Goal: Task Accomplishment & Management: Use online tool/utility

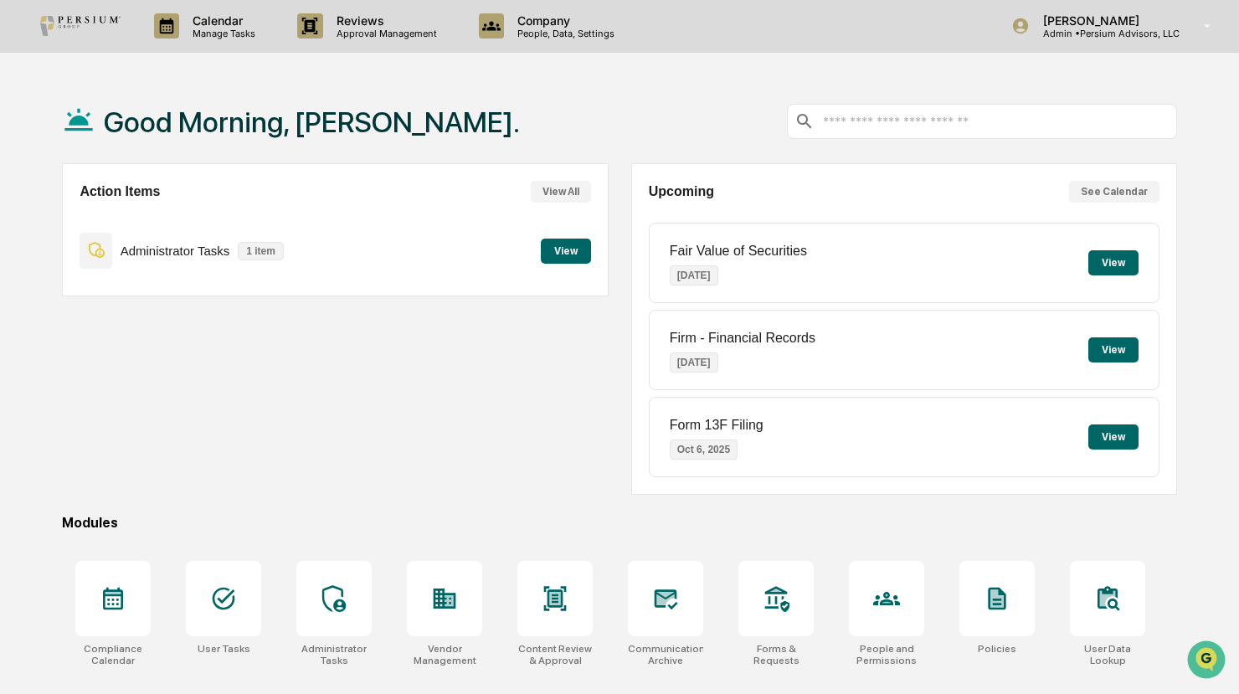
click at [578, 245] on button "View" at bounding box center [566, 251] width 50 height 25
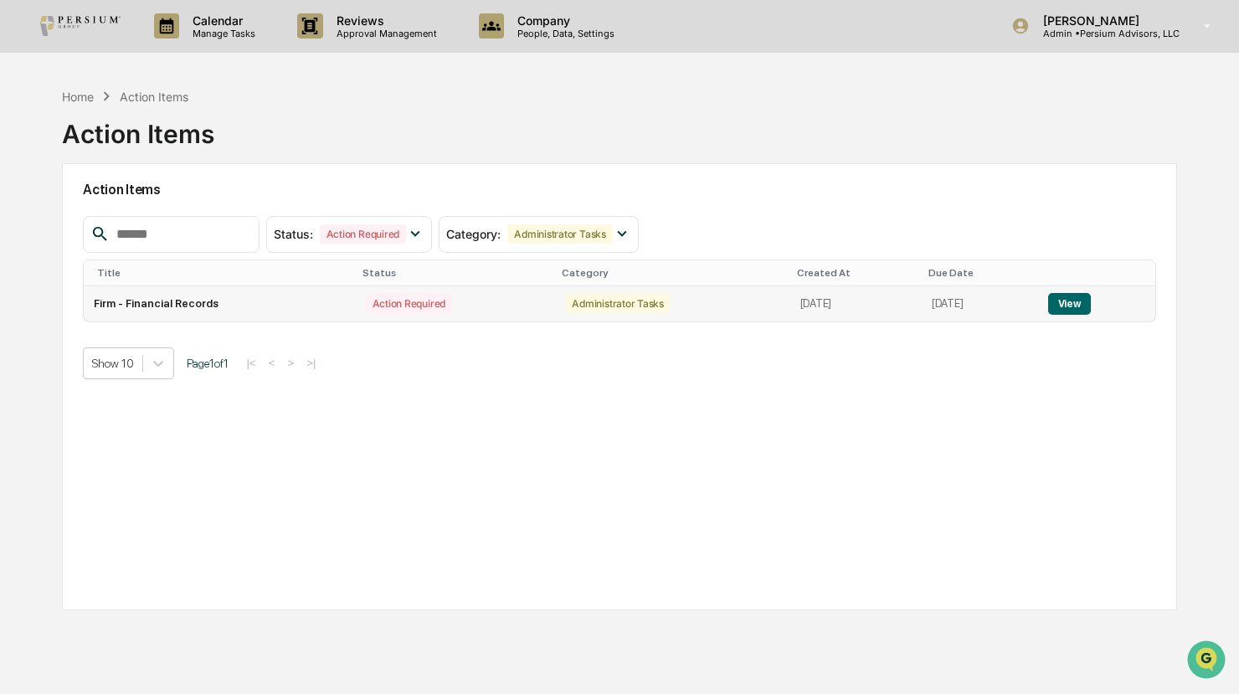
click at [1071, 296] on button "View" at bounding box center [1070, 304] width 43 height 22
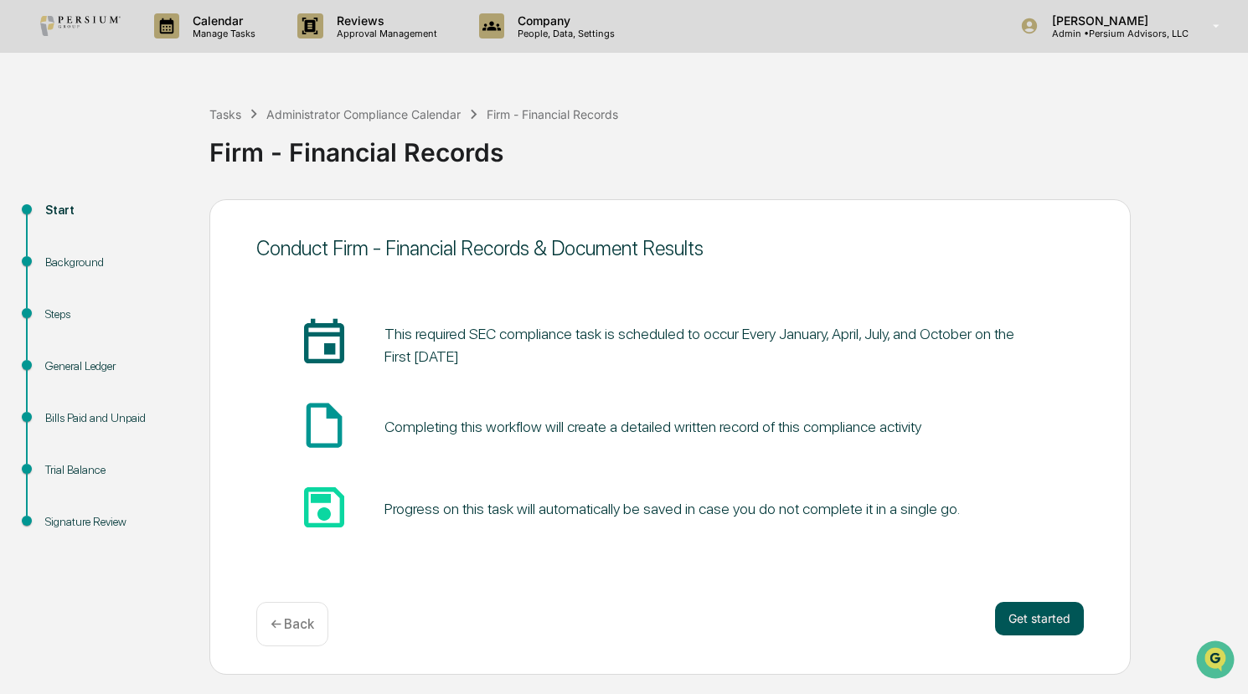
click at [1066, 626] on button "Get started" at bounding box center [1039, 618] width 89 height 33
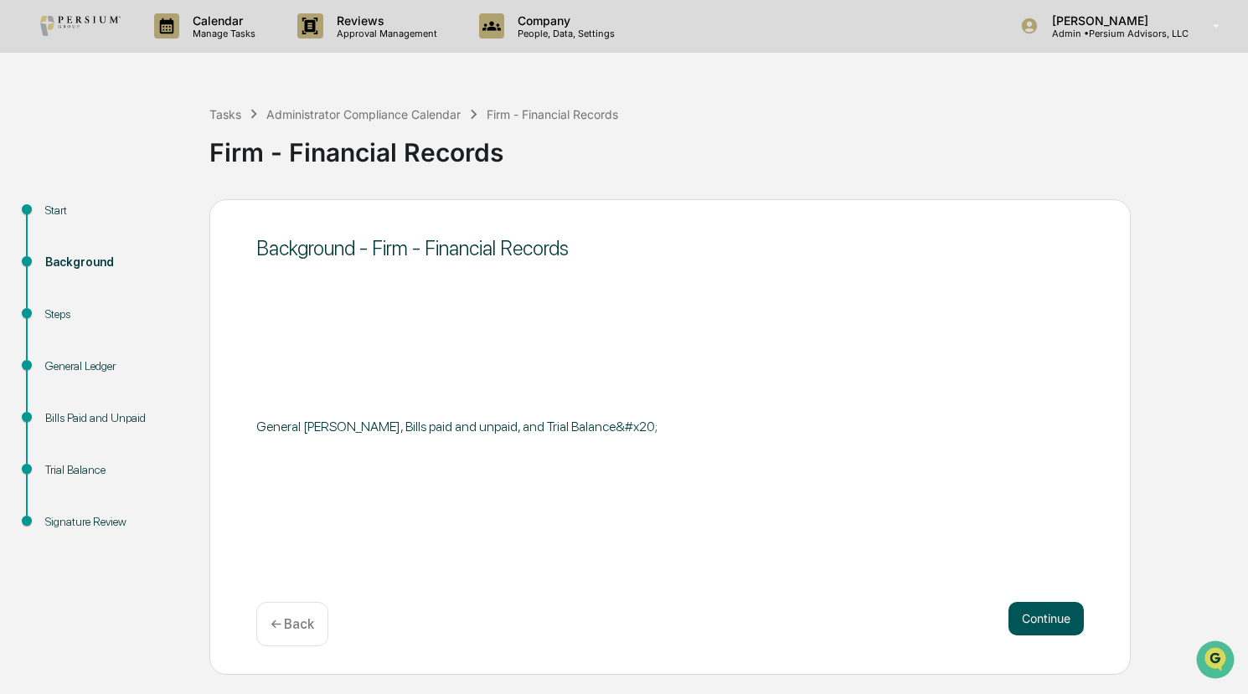
click at [1049, 621] on button "Continue" at bounding box center [1045, 618] width 75 height 33
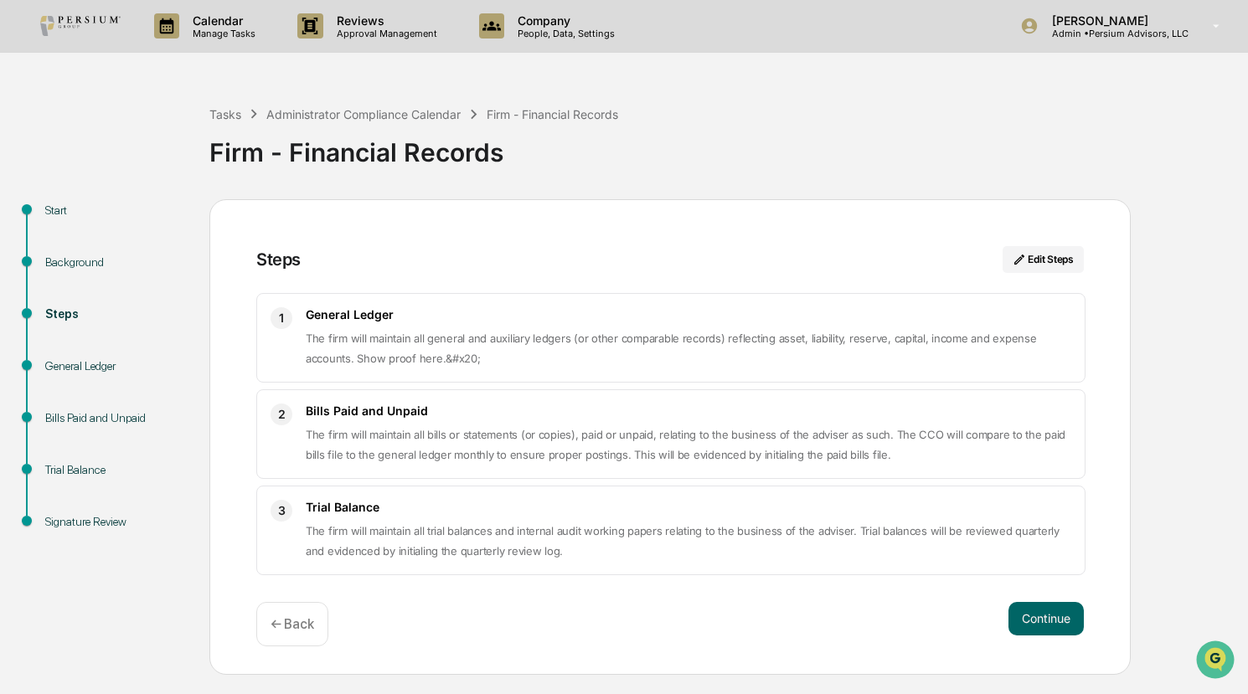
click at [1049, 621] on button "Continue" at bounding box center [1045, 618] width 75 height 33
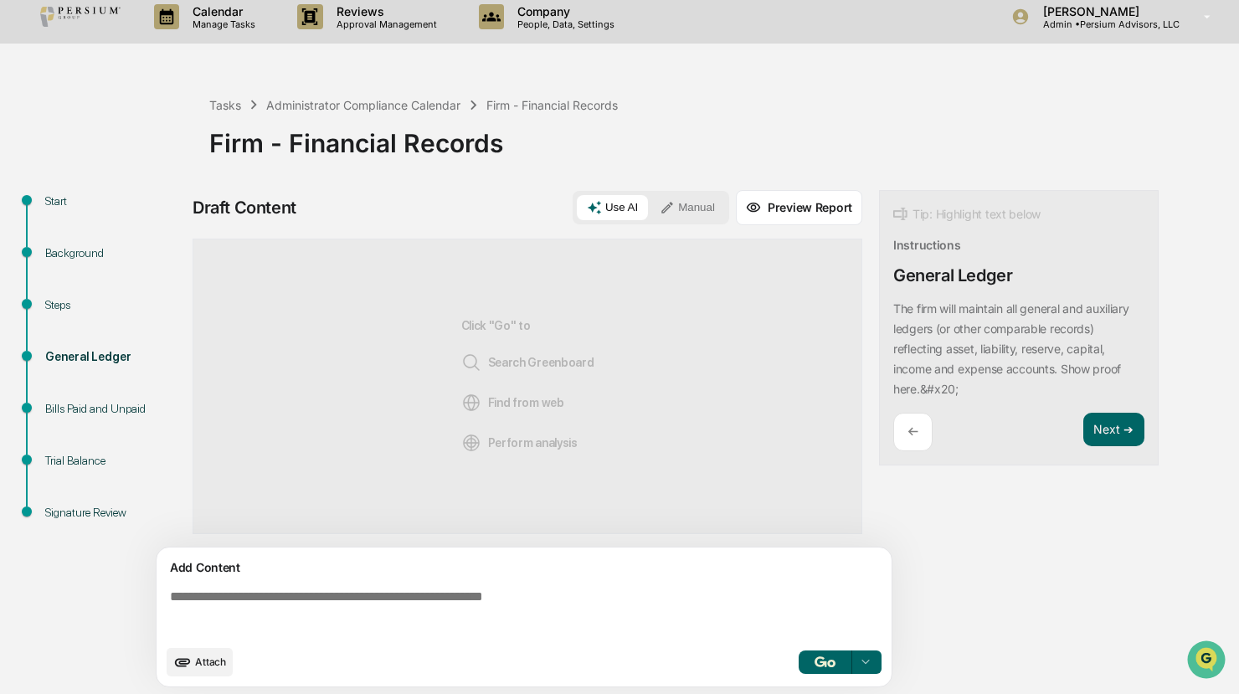
scroll to position [12, 0]
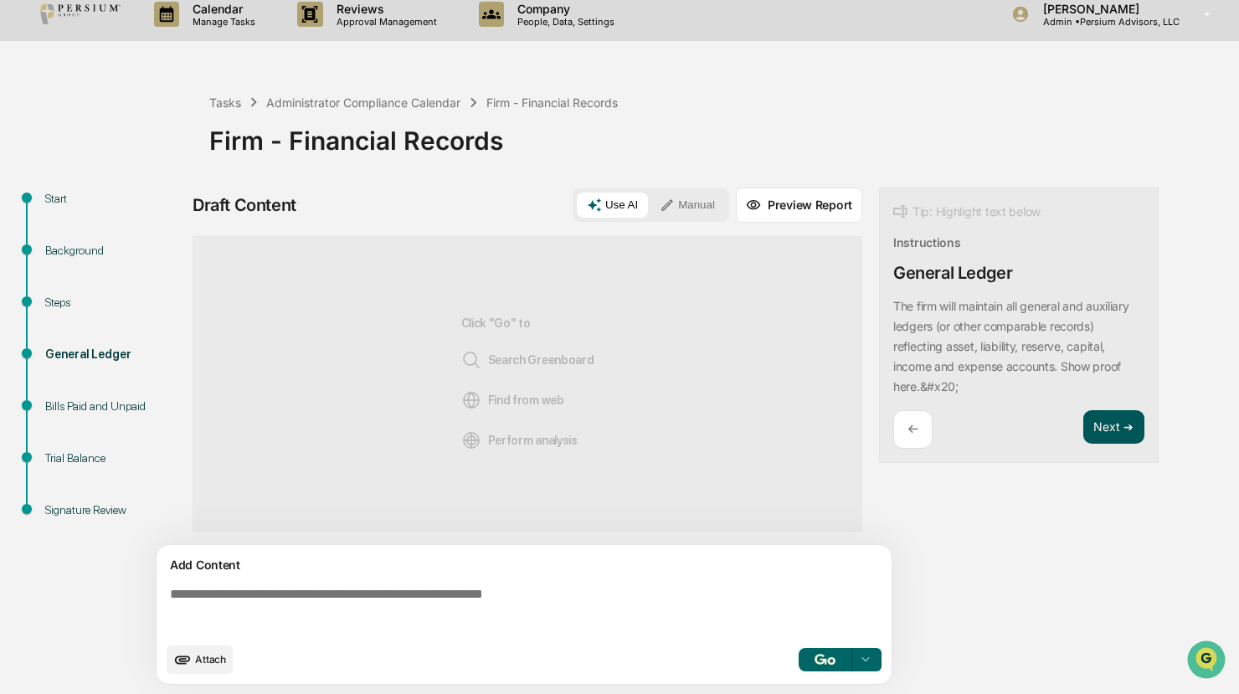
click at [1112, 440] on button "Next ➔" at bounding box center [1114, 427] width 61 height 34
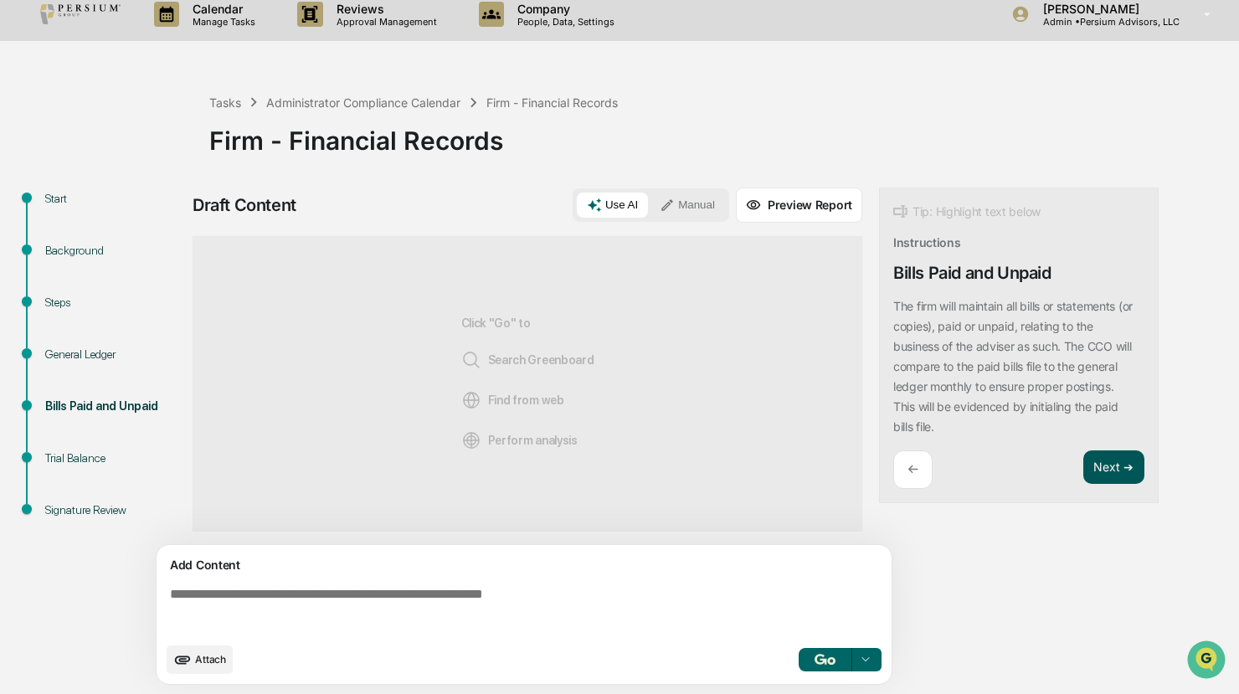
click at [1116, 465] on button "Next ➔" at bounding box center [1114, 468] width 61 height 34
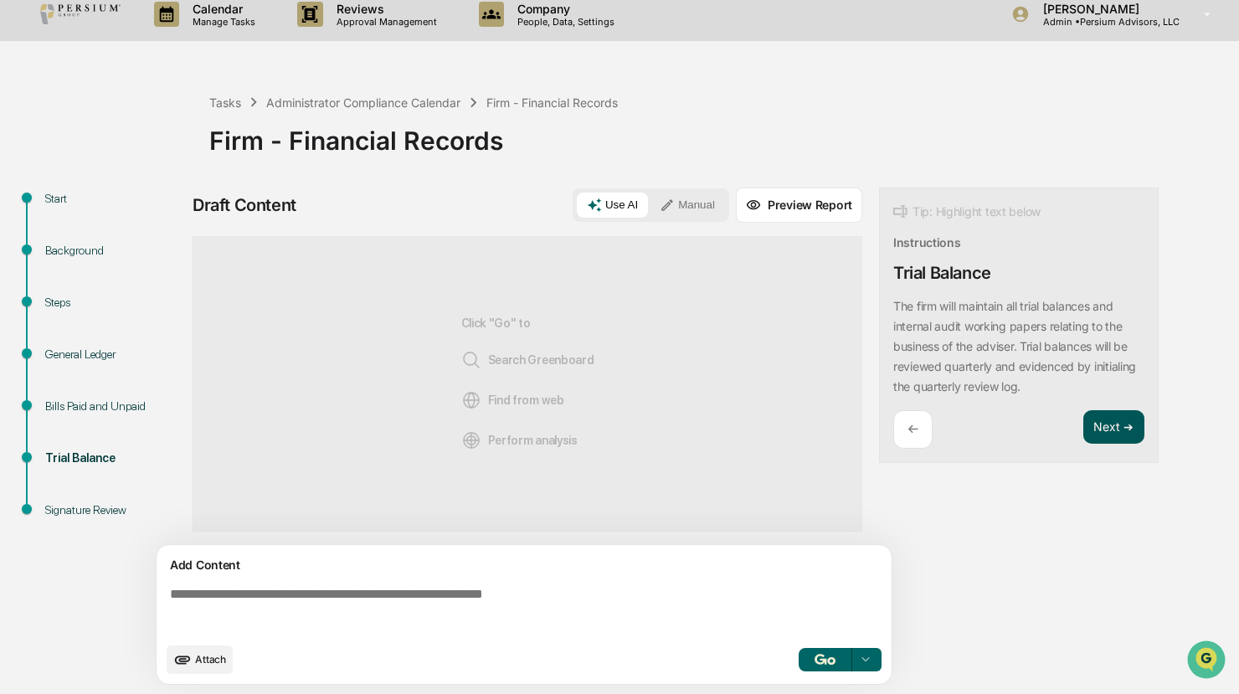
click at [1122, 423] on button "Next ➔" at bounding box center [1114, 427] width 61 height 34
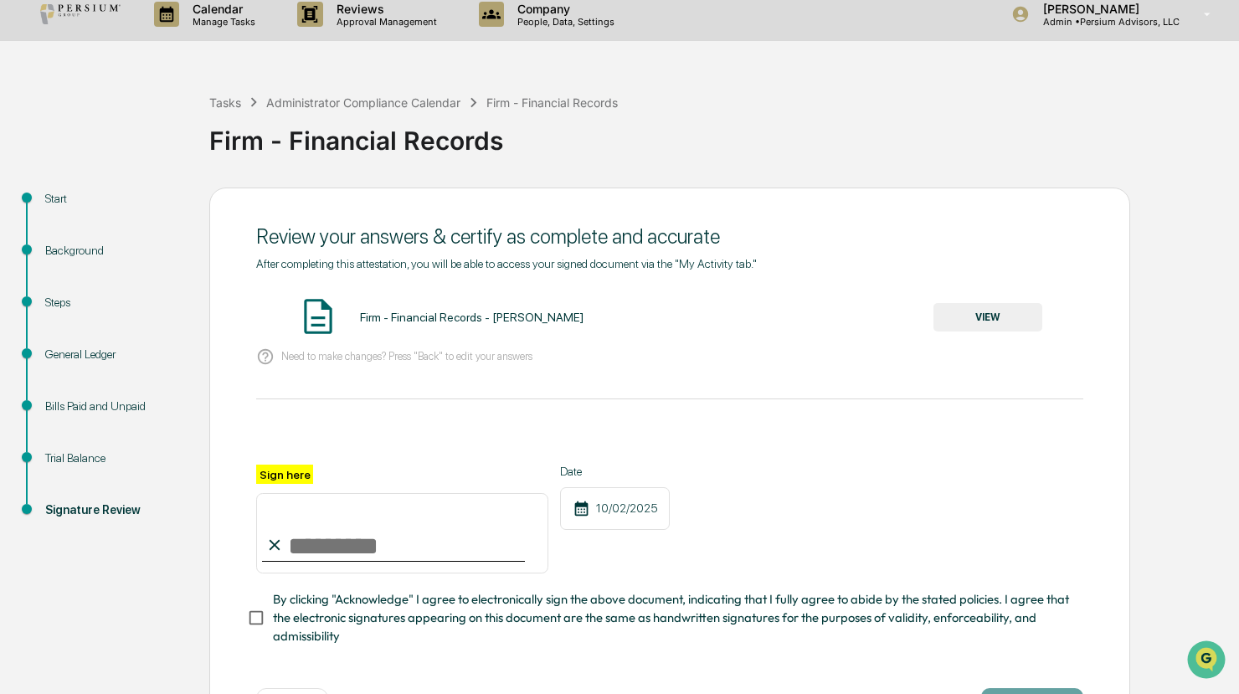
click at [995, 312] on button "VIEW" at bounding box center [988, 317] width 109 height 28
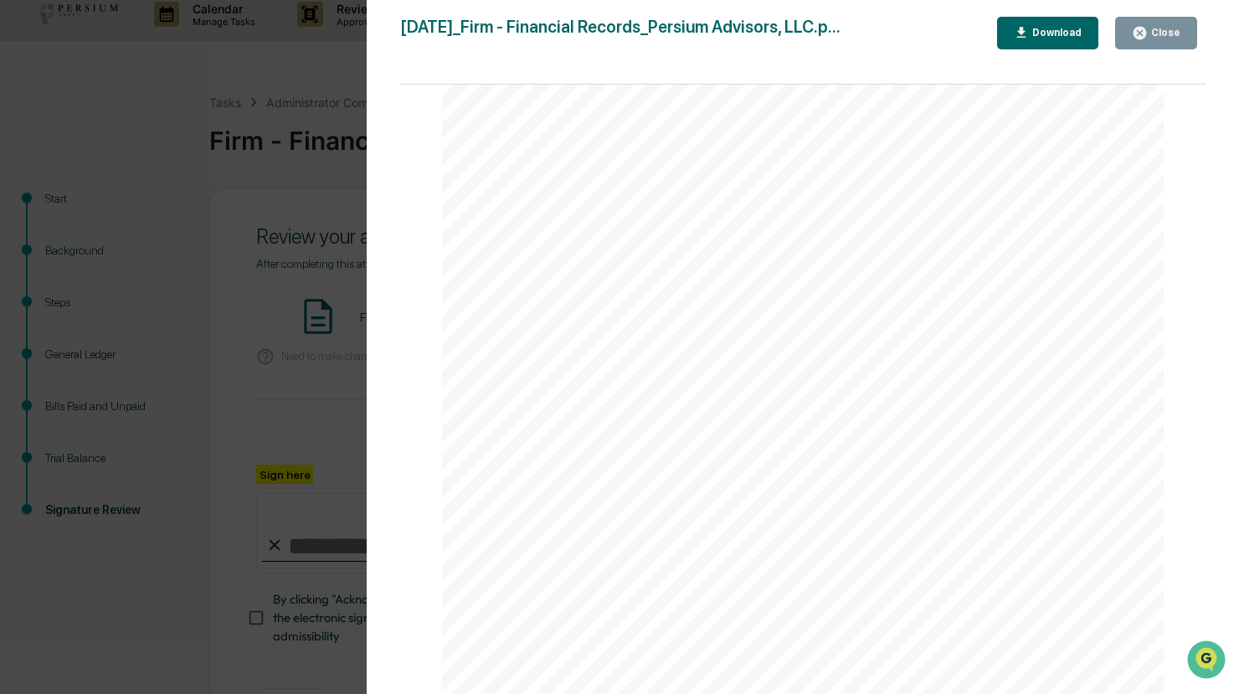
scroll to position [335, 0]
click at [1177, 29] on div "Close" at bounding box center [1164, 33] width 33 height 12
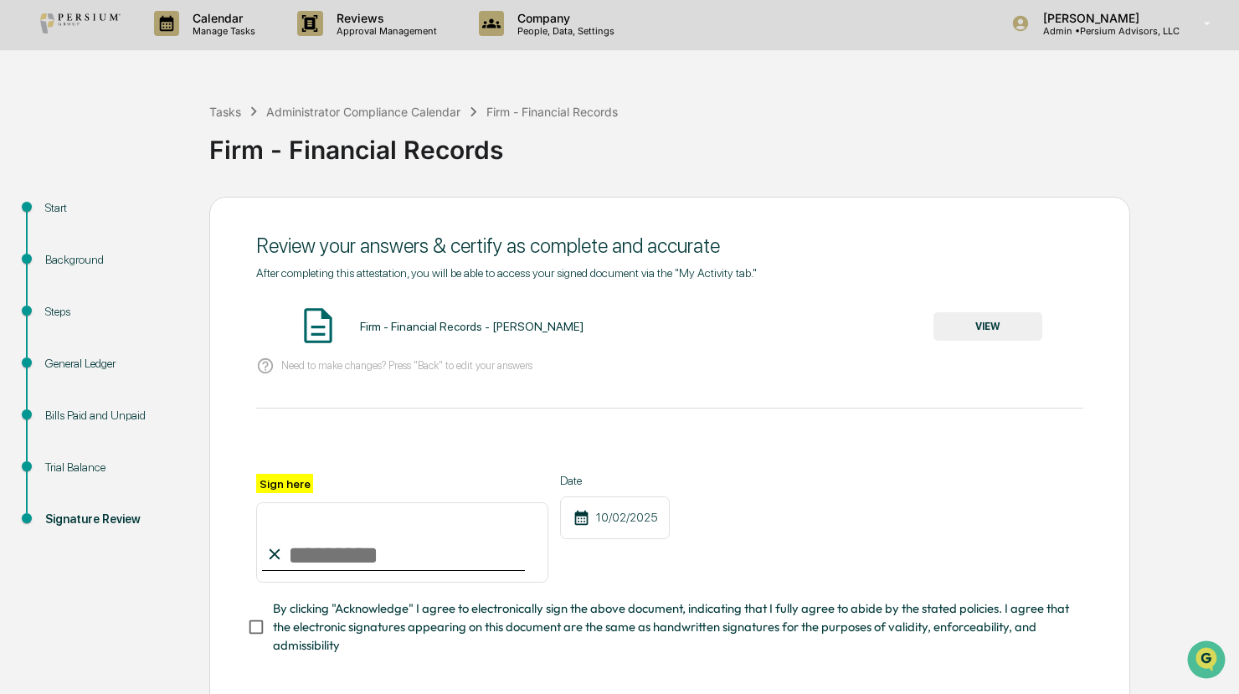
scroll to position [0, 0]
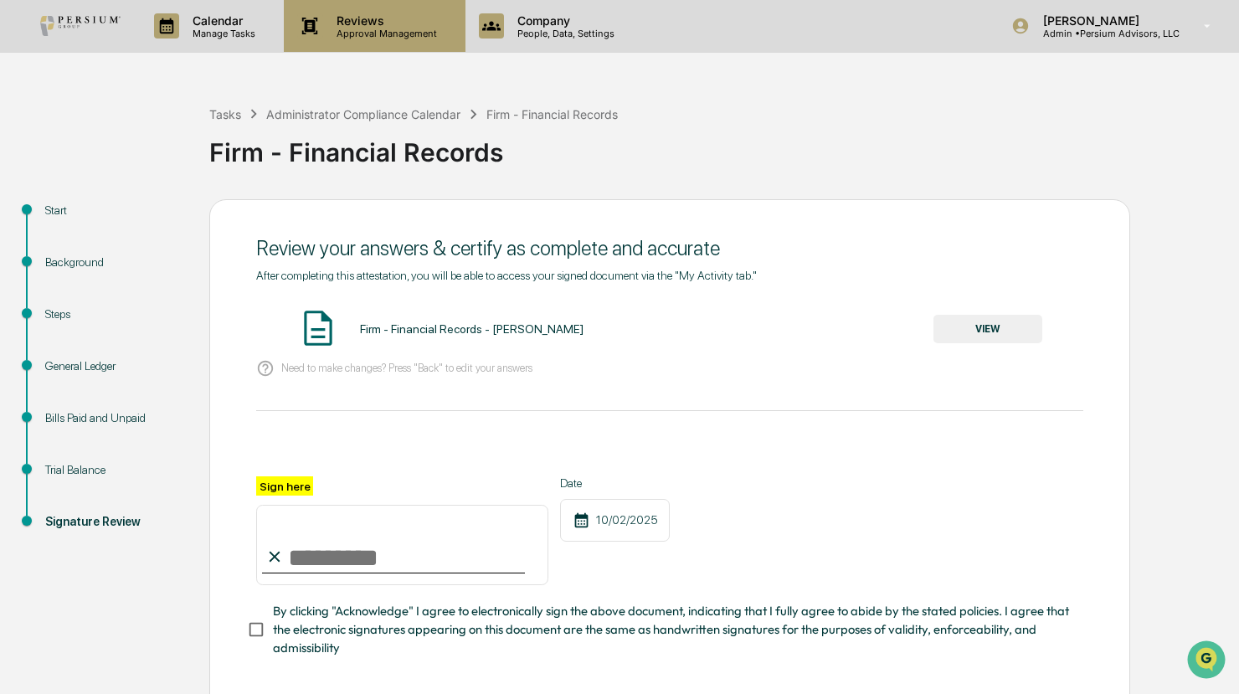
click at [328, 24] on p "Reviews" at bounding box center [384, 20] width 122 height 14
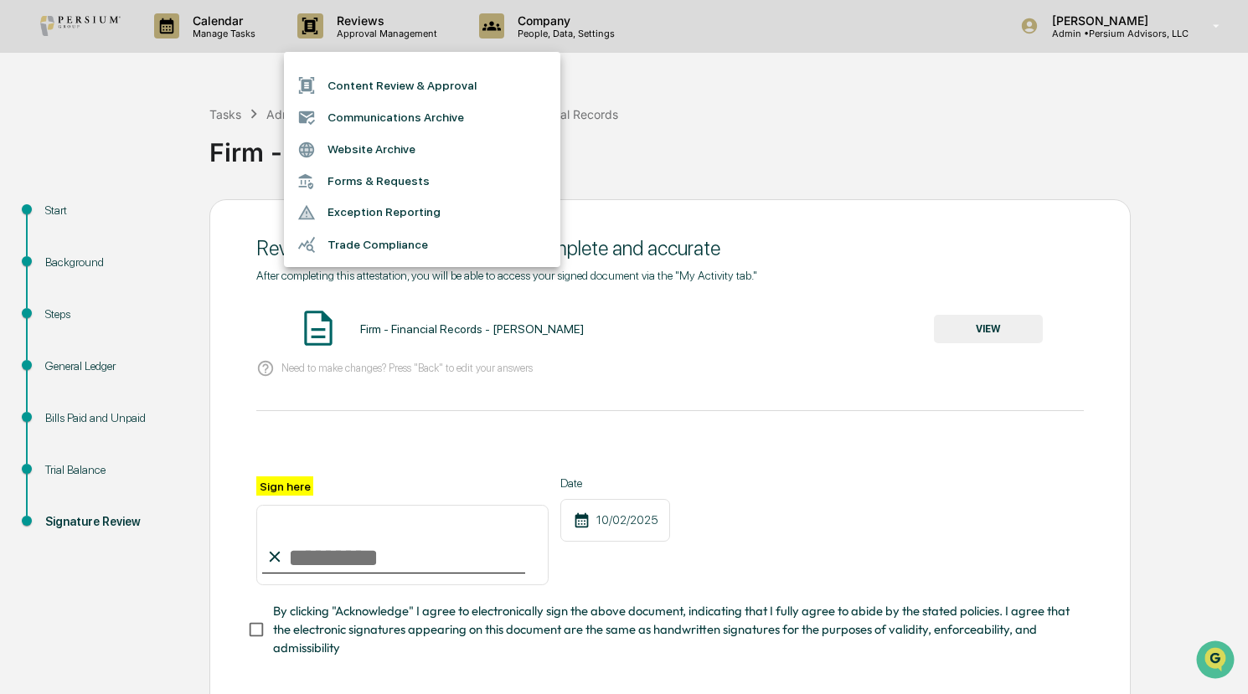
click at [227, 23] on div at bounding box center [624, 347] width 1248 height 694
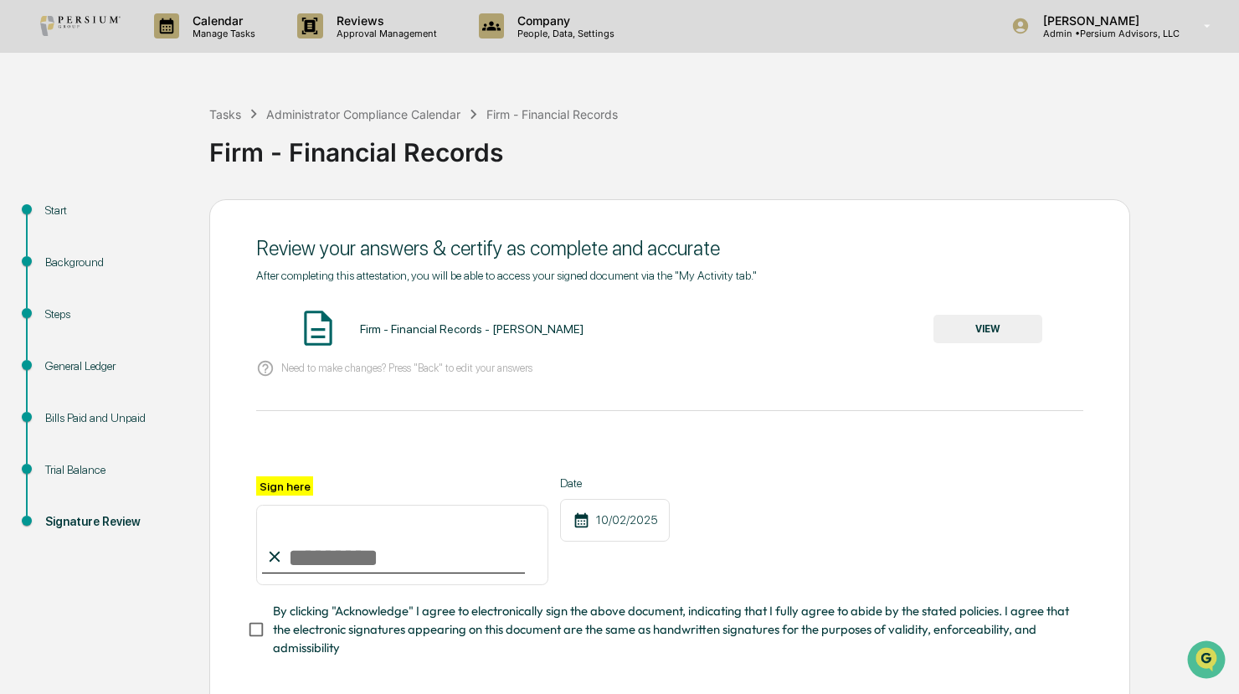
click at [208, 28] on p "Manage Tasks" at bounding box center [221, 34] width 85 height 12
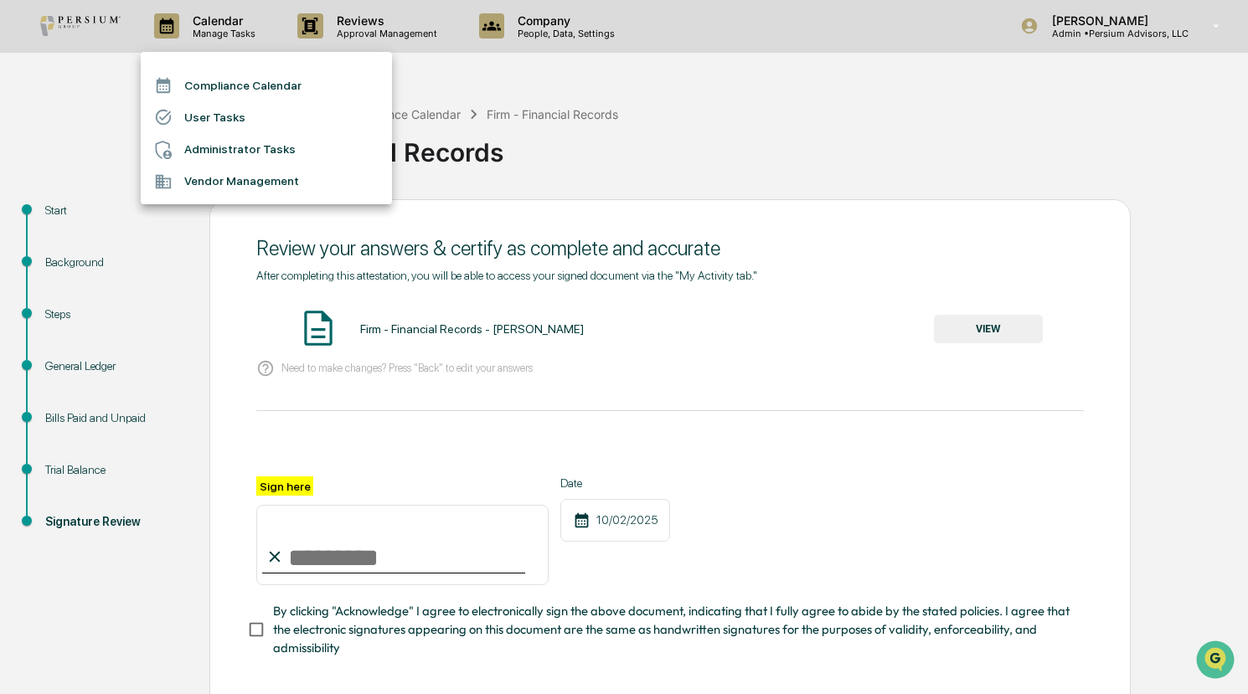
click at [211, 143] on li "Administrator Tasks" at bounding box center [266, 150] width 251 height 32
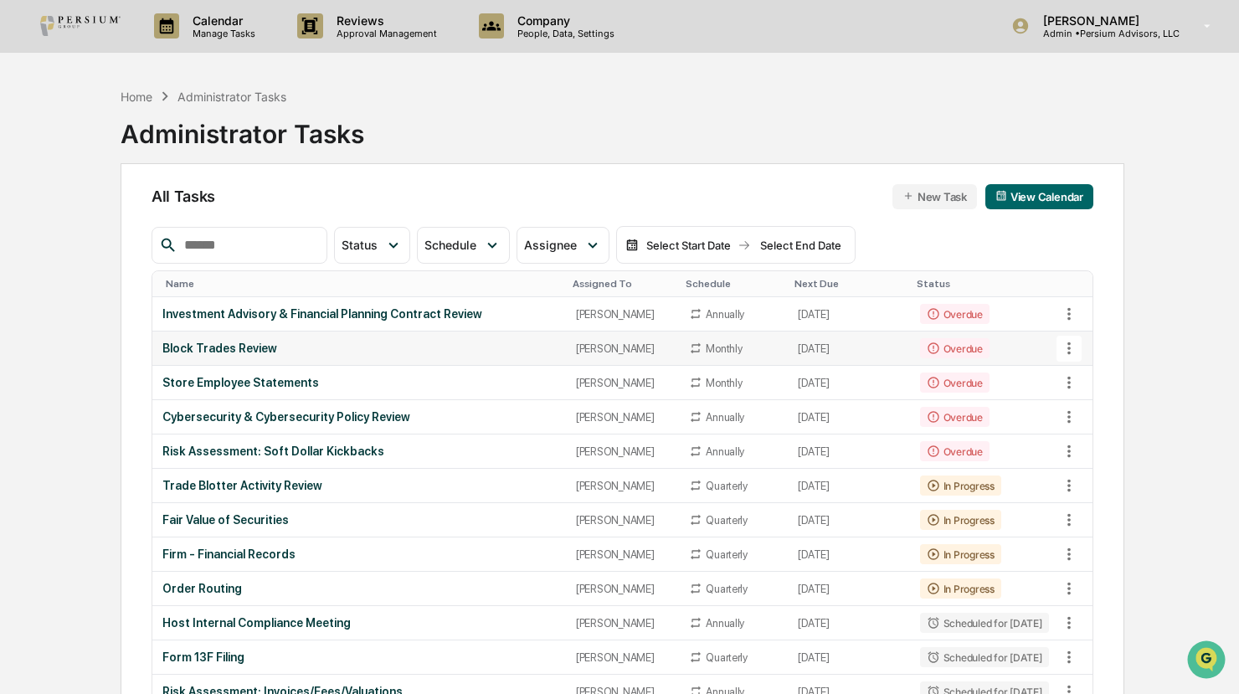
click at [817, 351] on td "[DATE]" at bounding box center [848, 349] width 121 height 34
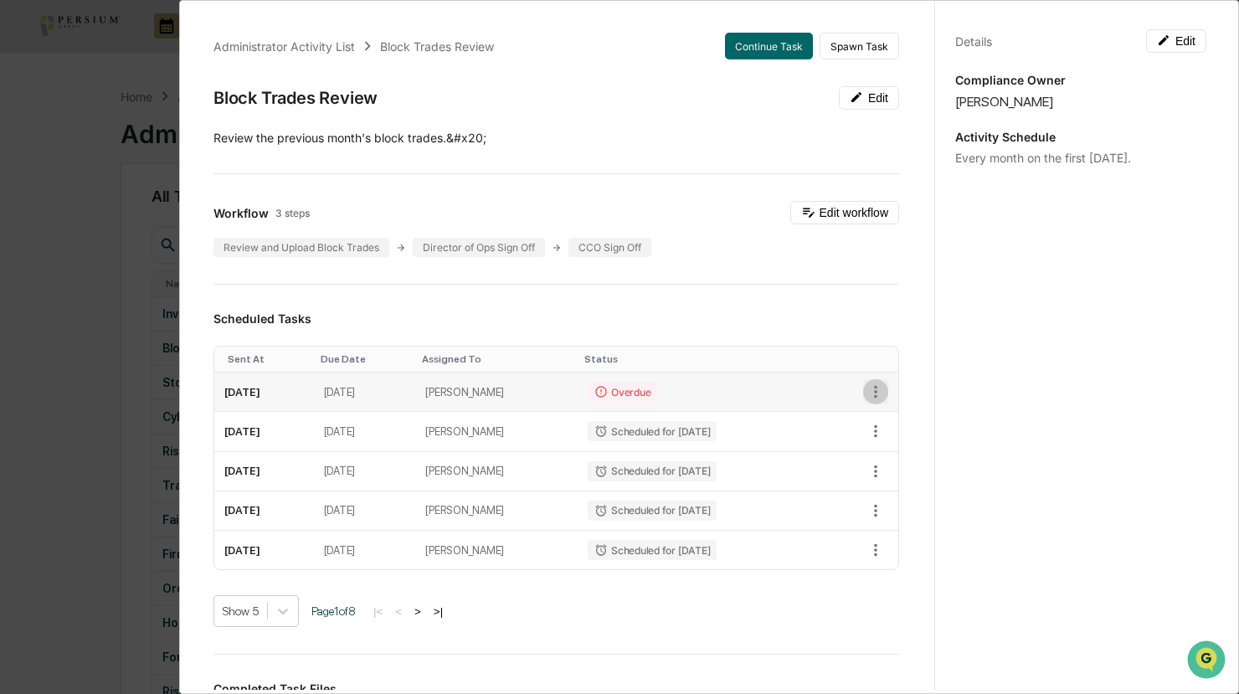
click at [867, 386] on icon "button" at bounding box center [876, 392] width 18 height 18
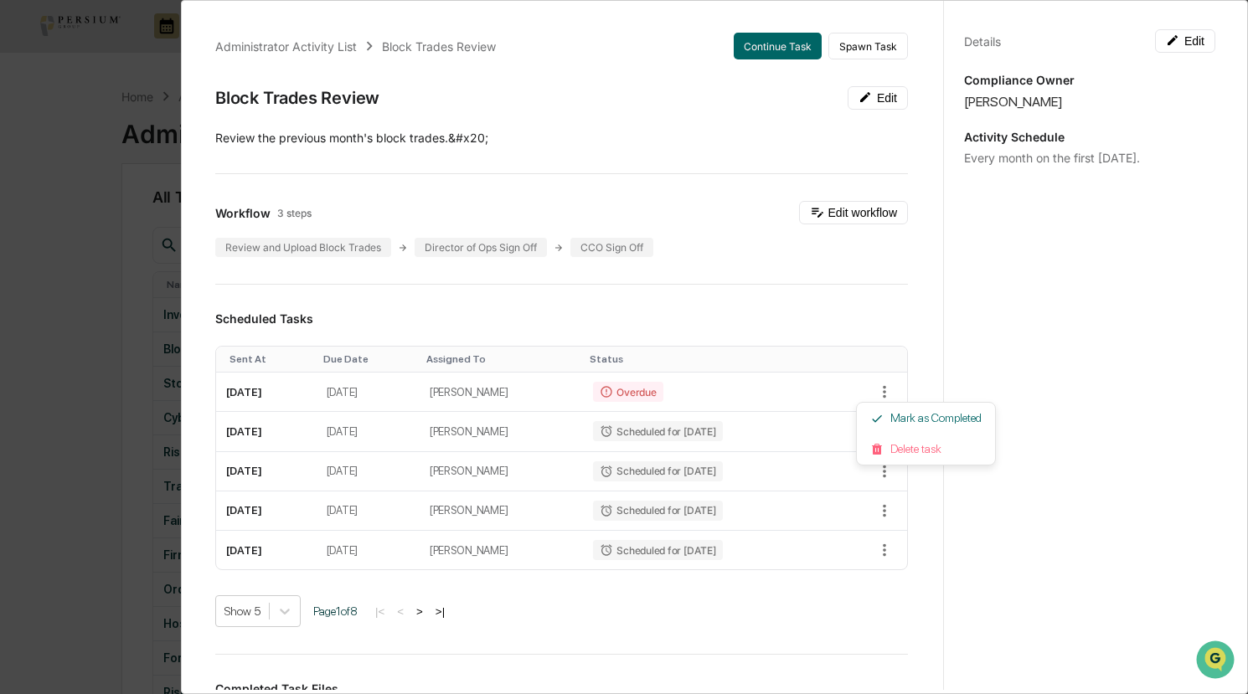
click at [809, 324] on div at bounding box center [624, 347] width 1248 height 694
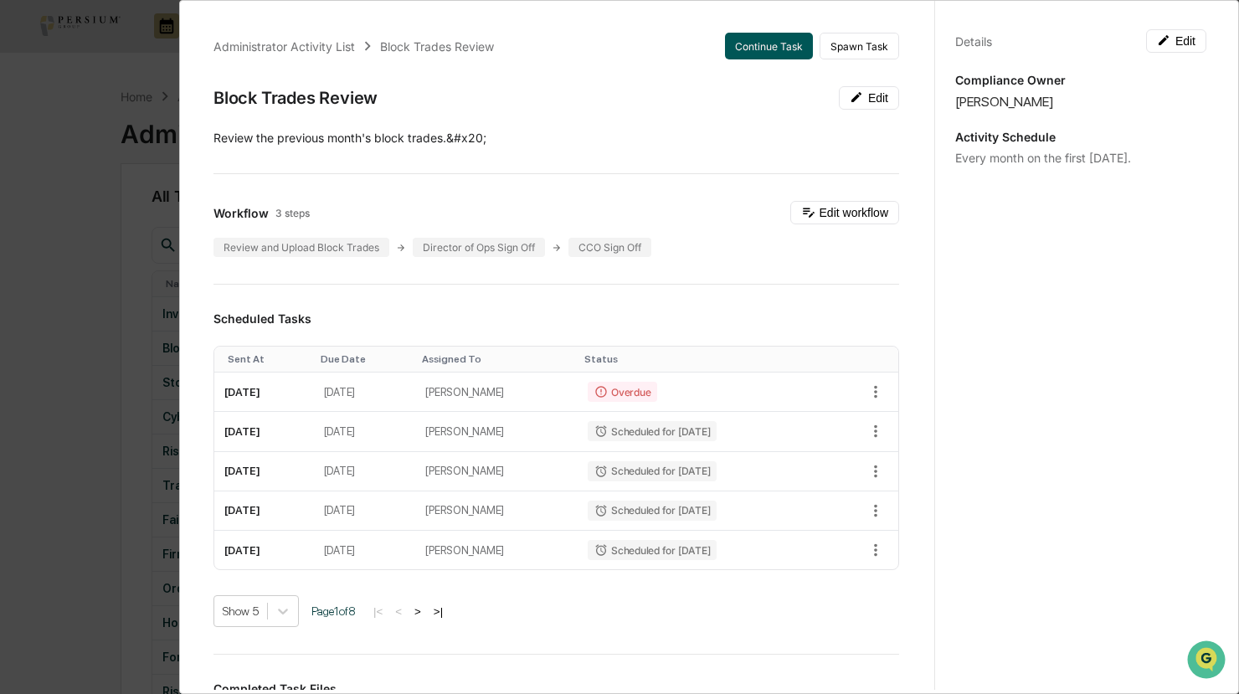
click at [782, 51] on button "Continue Task" at bounding box center [769, 46] width 88 height 27
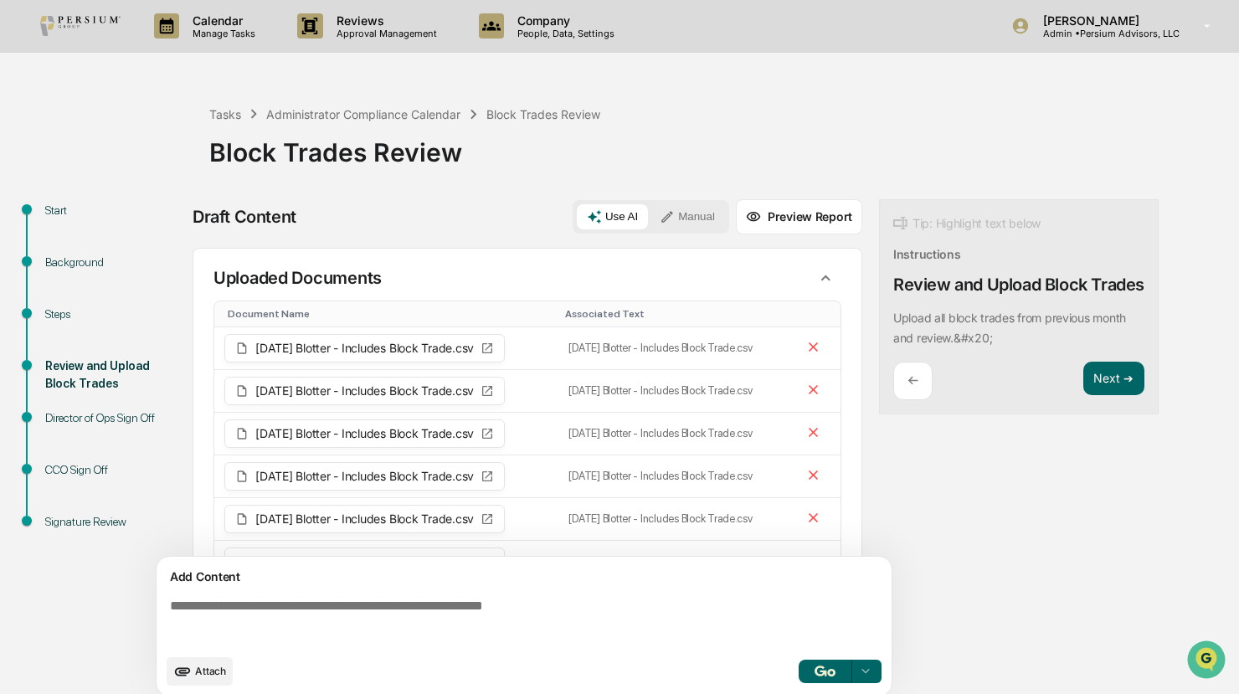
scroll to position [84, 0]
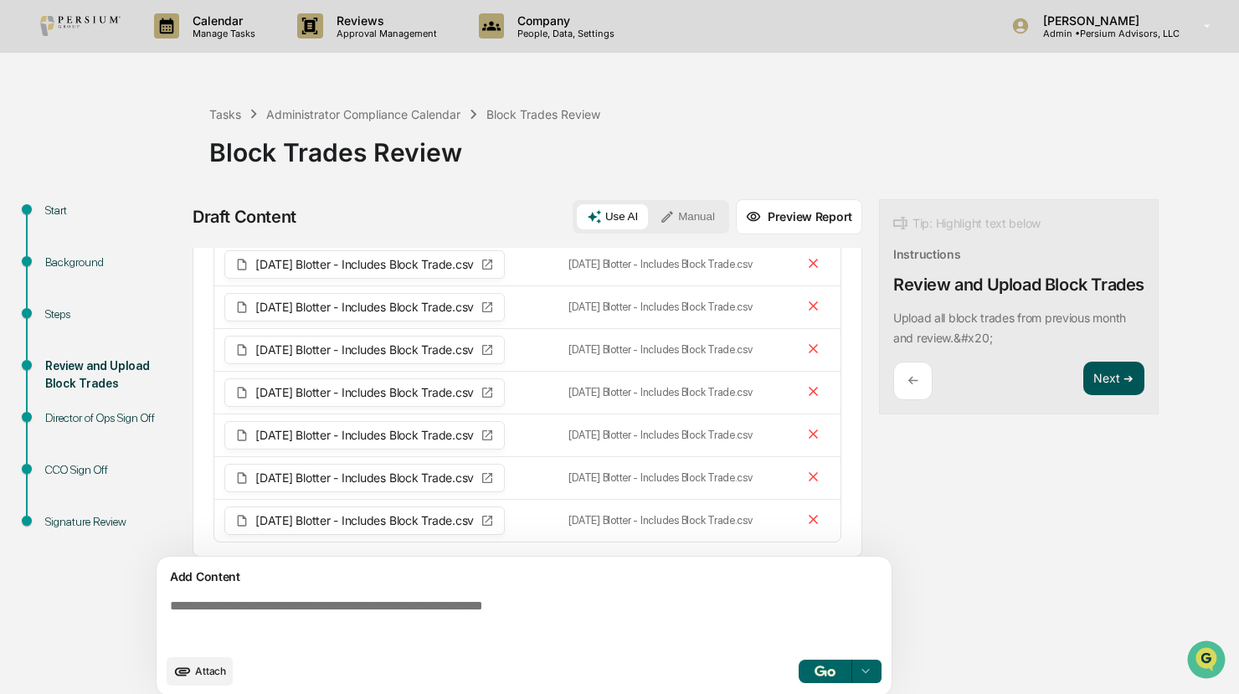
click at [1106, 390] on button "Next ➔" at bounding box center [1114, 379] width 61 height 34
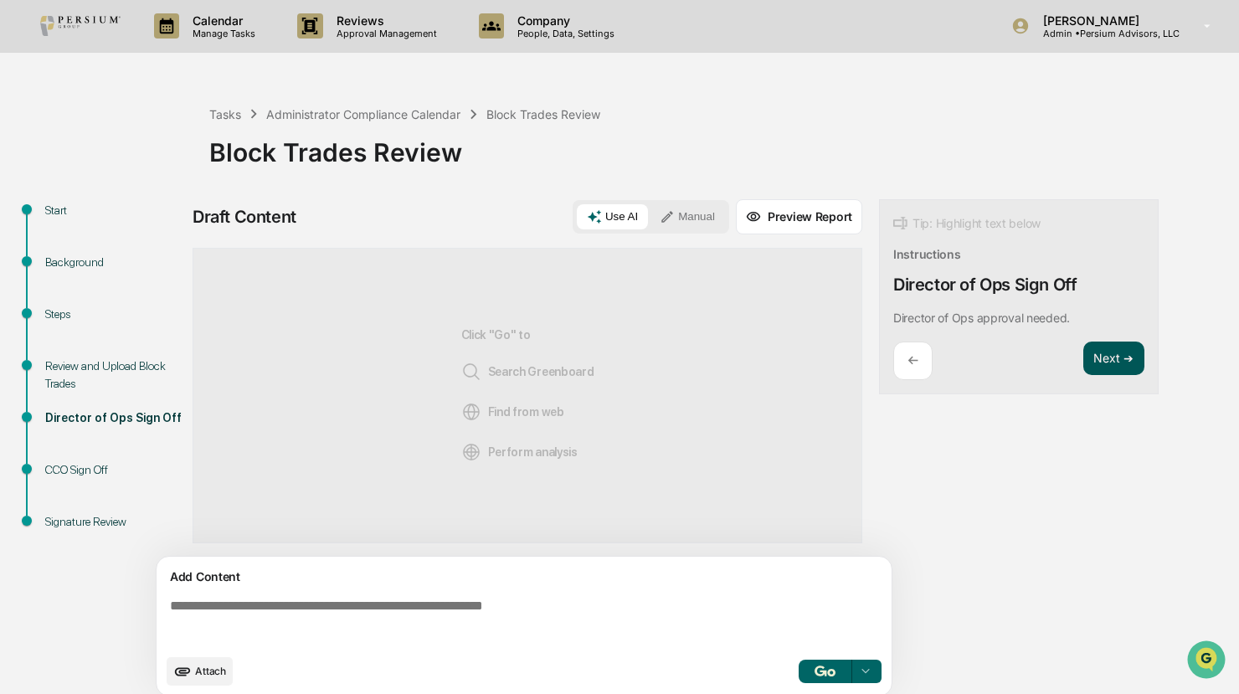
click at [1104, 358] on button "Next ➔" at bounding box center [1114, 359] width 61 height 34
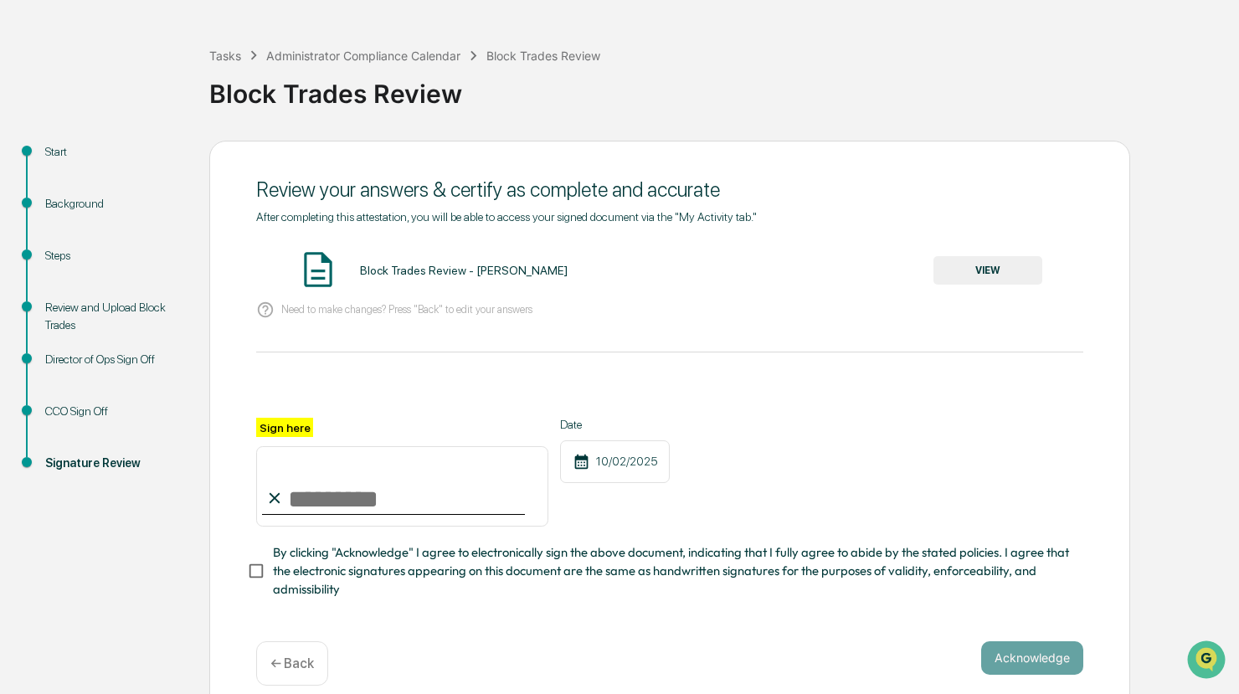
scroll to position [84, 0]
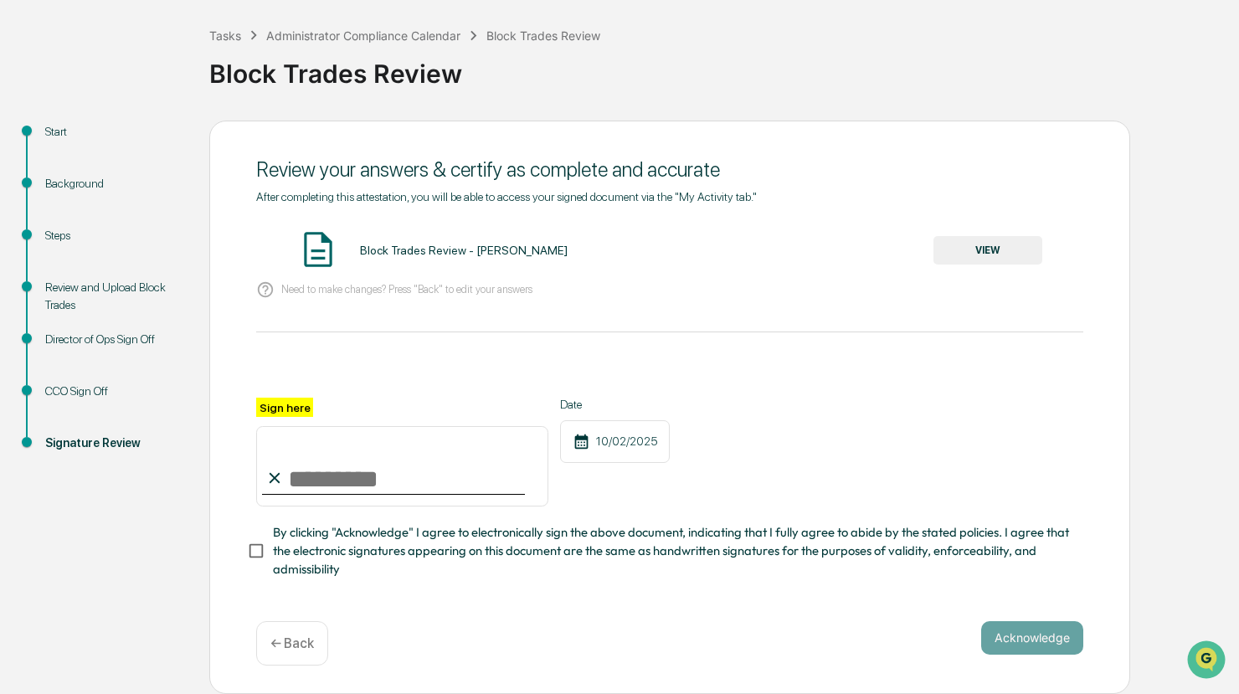
click at [987, 239] on button "VIEW" at bounding box center [988, 250] width 109 height 28
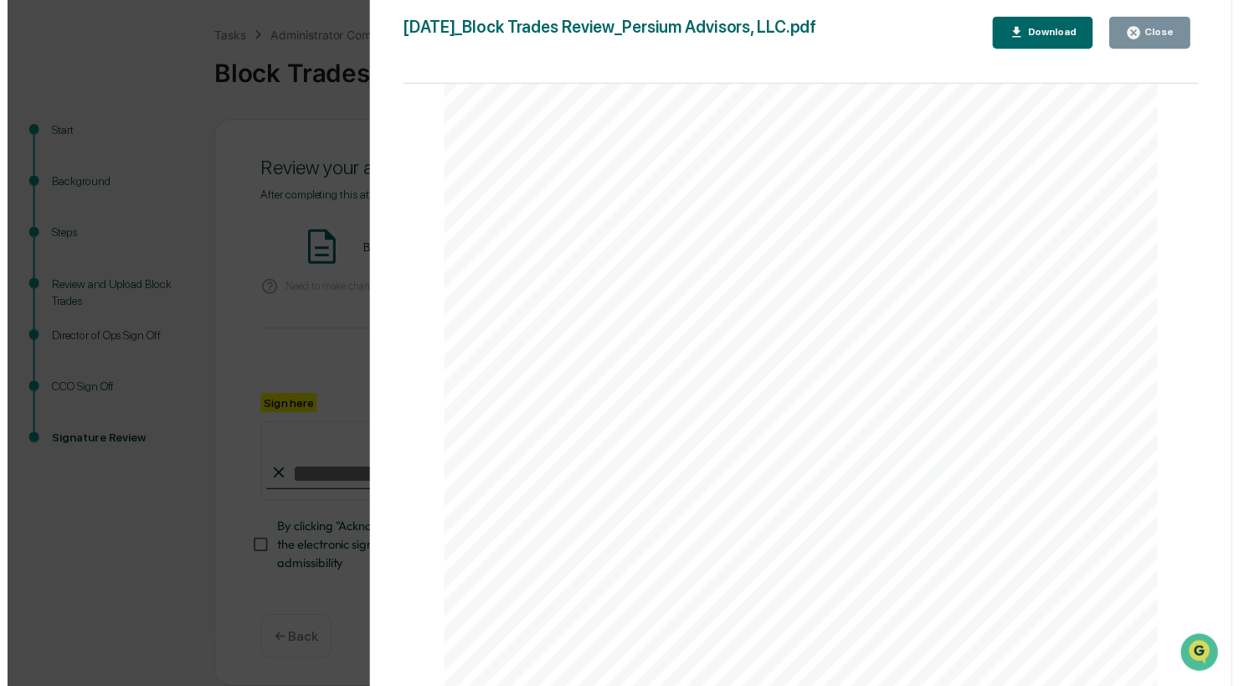
scroll to position [419, 0]
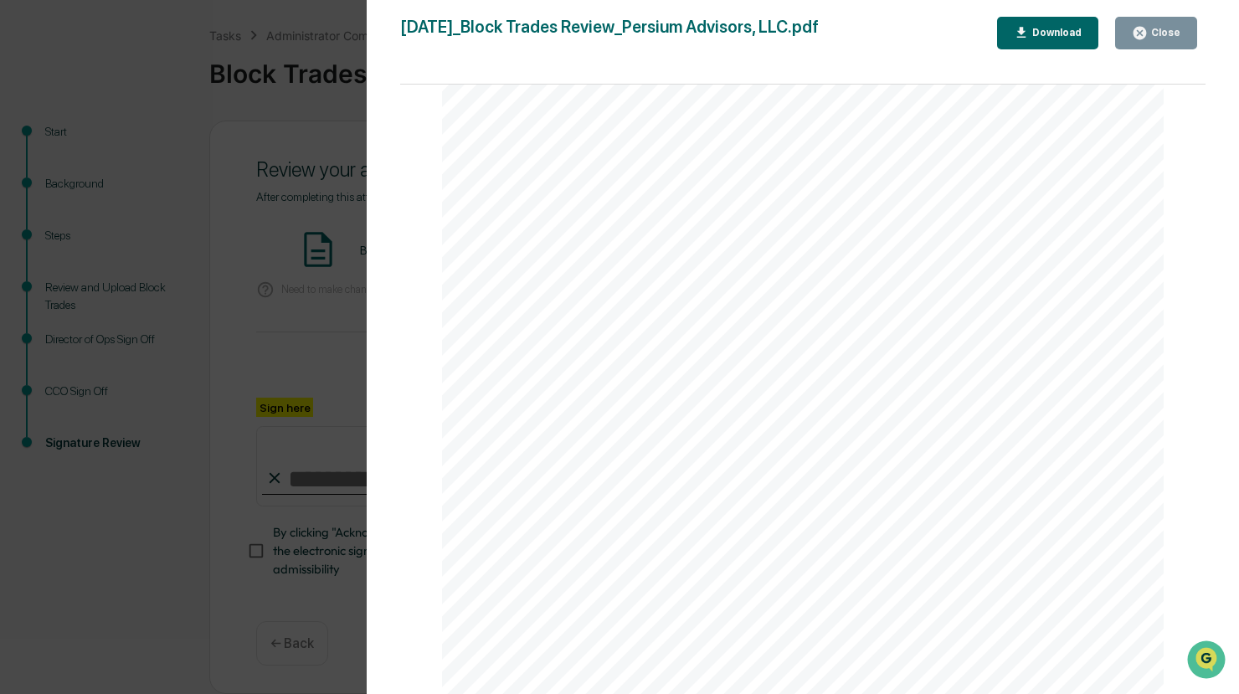
click at [1176, 40] on div "Close" at bounding box center [1156, 33] width 49 height 16
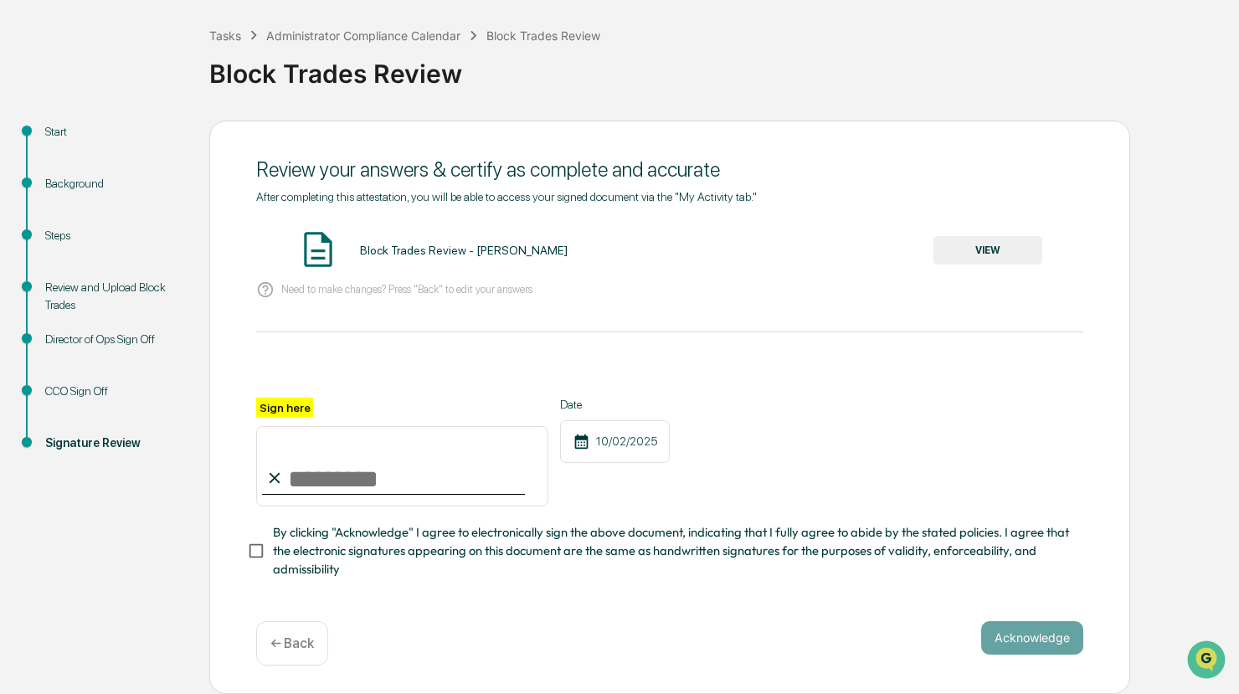
click at [301, 477] on input "Sign here" at bounding box center [402, 466] width 292 height 80
type input "**********"
click at [1048, 639] on button "Acknowledge" at bounding box center [1033, 637] width 102 height 33
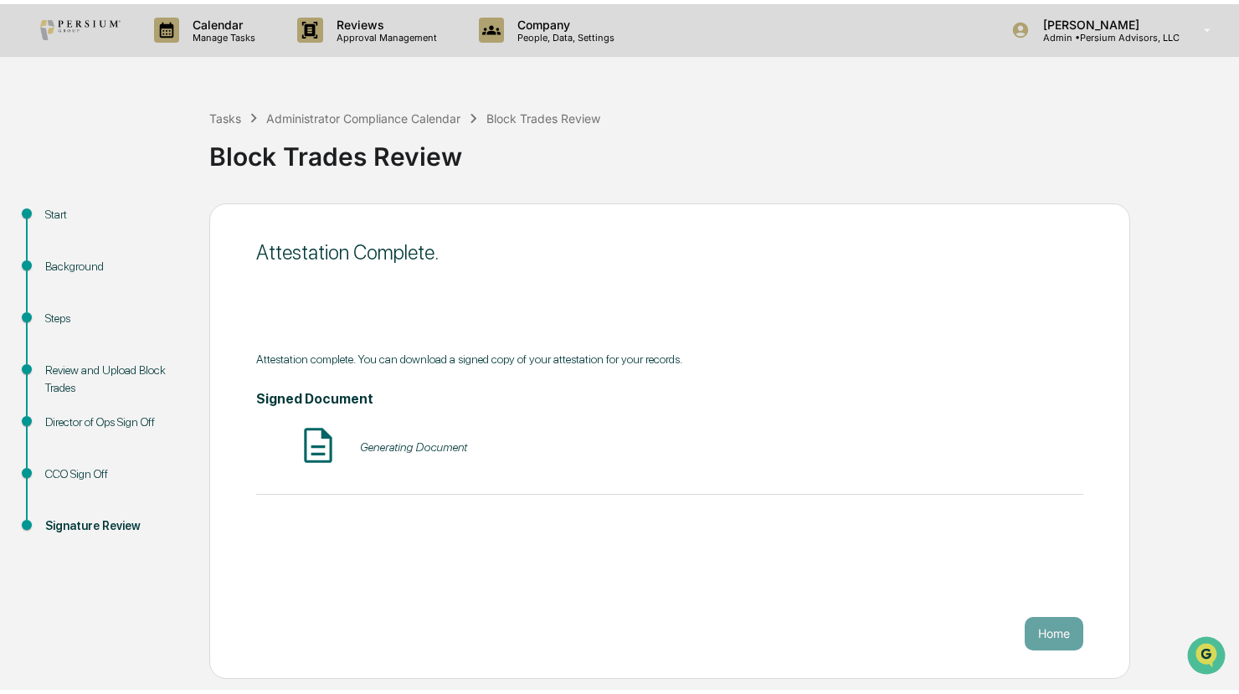
scroll to position [0, 0]
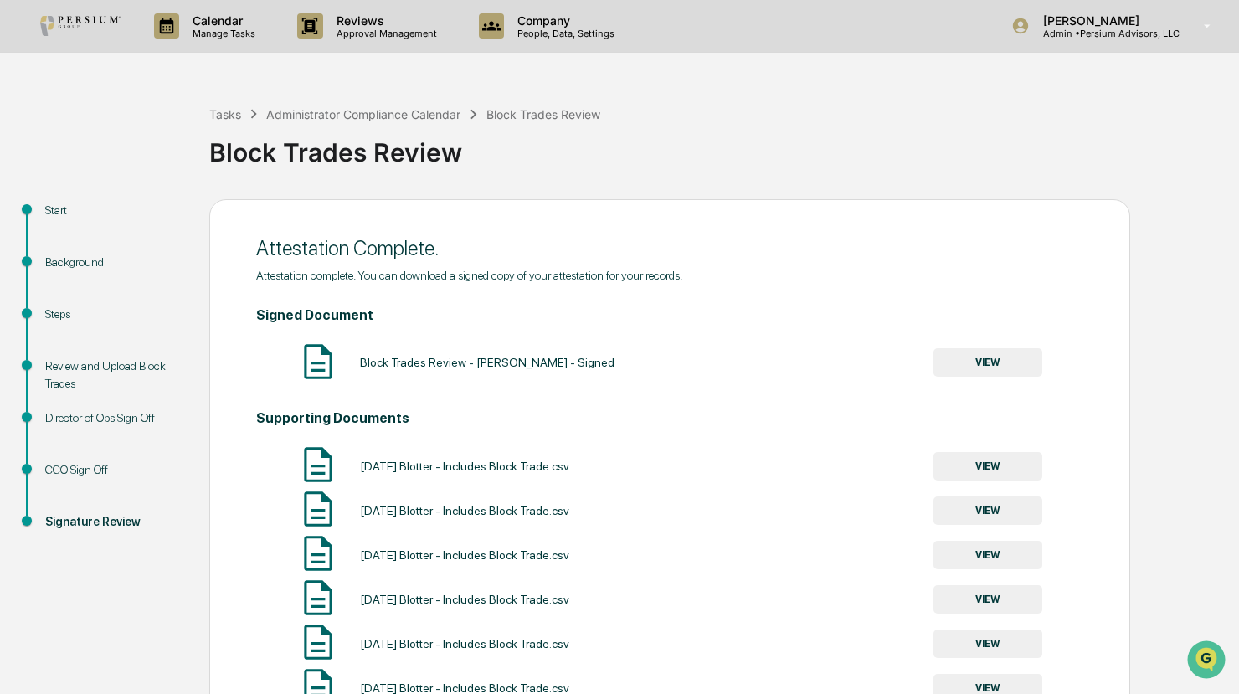
click at [631, 124] on div "Block Trades Review" at bounding box center [720, 146] width 1022 height 44
